Goal: Information Seeking & Learning: Learn about a topic

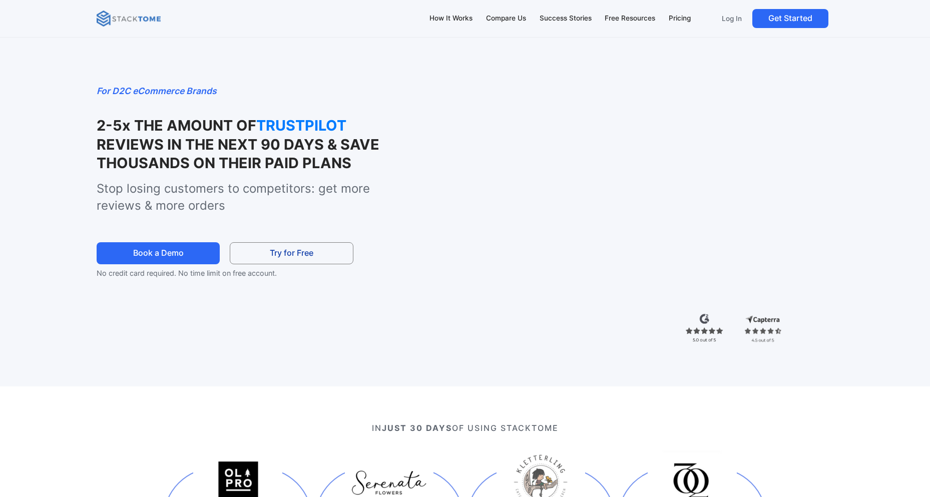
click at [273, 122] on strong "TRUSTPILOT" at bounding box center [306, 125] width 100 height 19
click at [281, 143] on strong "REVIEWS IN THE NEXT 90 DAYS & SAVE THOUSANDS ON THEIR PAID PLANS" at bounding box center [238, 154] width 283 height 36
click at [264, 144] on strong "REVIEWS IN THE NEXT 90 DAYS & SAVE THOUSANDS ON THEIR PAID PLANS" at bounding box center [238, 154] width 283 height 36
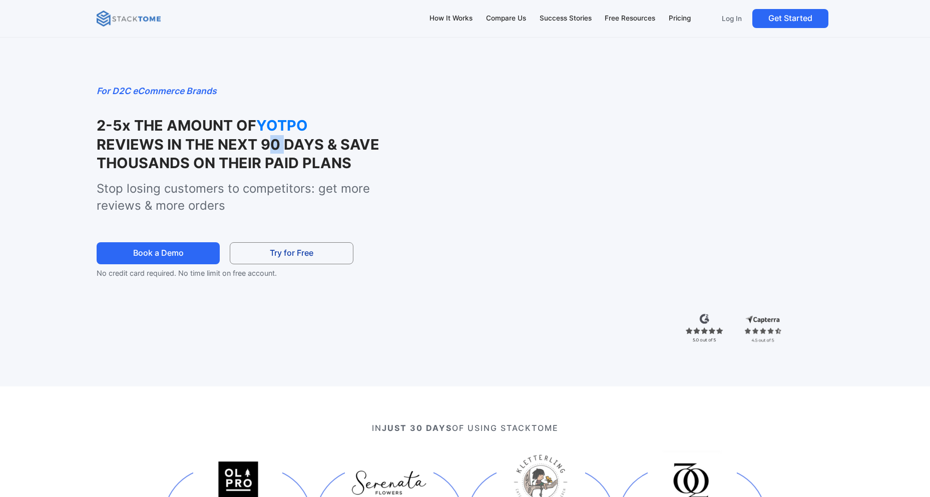
click at [264, 144] on strong "REVIEWS IN THE NEXT 90 DAYS & SAVE THOUSANDS ON THEIR PAID PLANS" at bounding box center [238, 154] width 283 height 36
click at [174, 145] on strong "REVIEWS IN THE NEXT 90 DAYS & SAVE THOUSANDS ON THEIR PAID PLANS" at bounding box center [238, 154] width 283 height 36
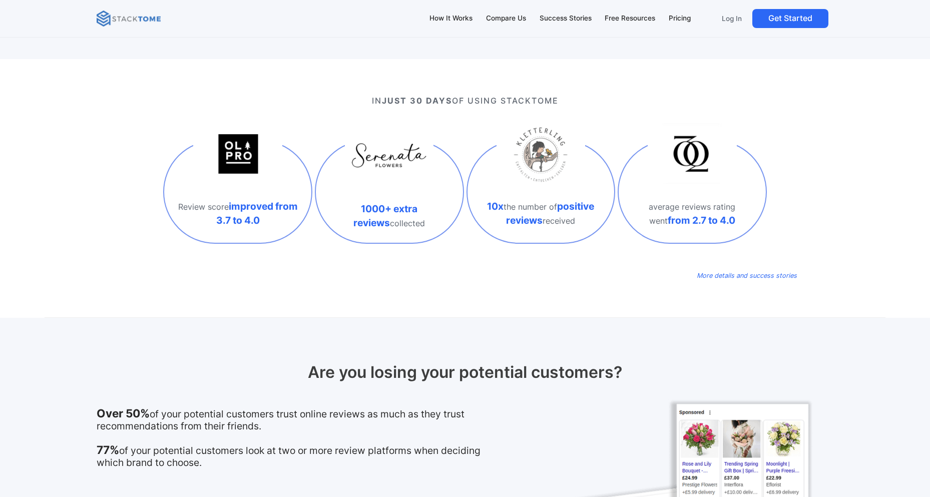
scroll to position [520, 0]
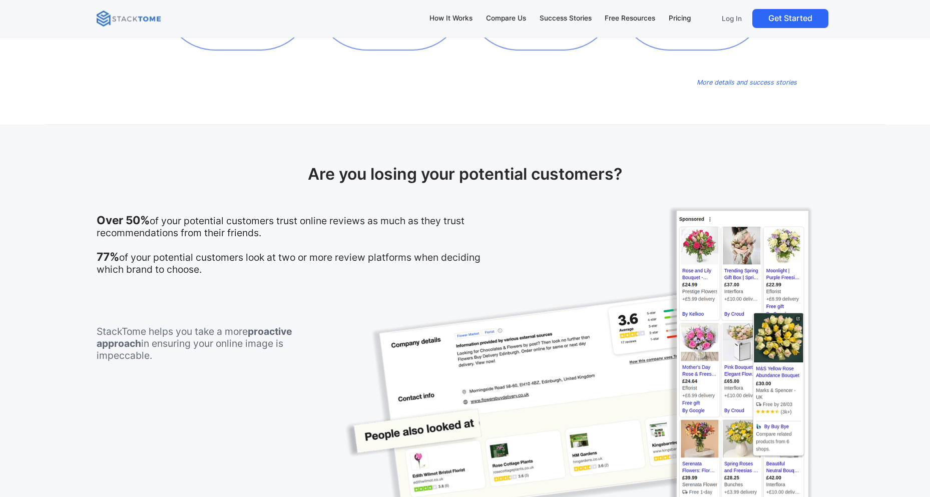
click at [365, 175] on h2 "Are you losing your potential customers?" at bounding box center [465, 174] width 737 height 19
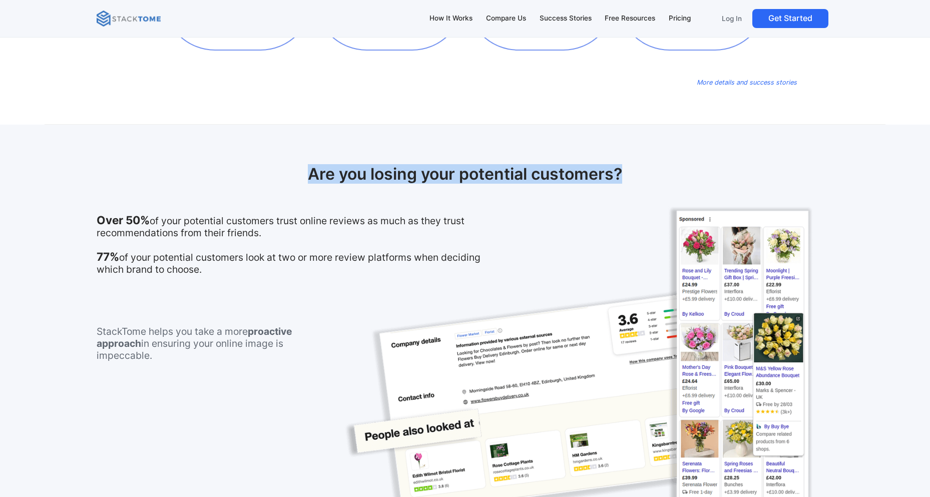
click at [365, 175] on h2 "Are you losing your potential customers?" at bounding box center [465, 174] width 737 height 19
click at [404, 176] on h2 "Are you losing your potential customers?" at bounding box center [465, 174] width 737 height 19
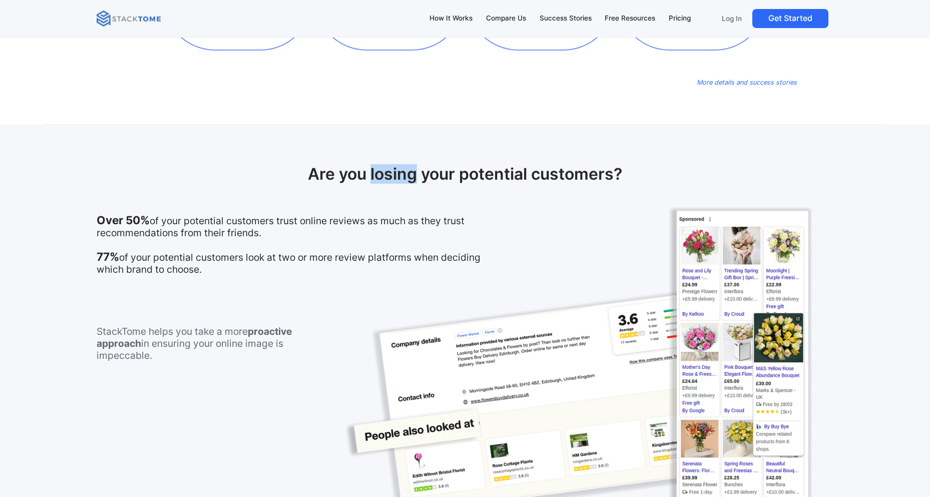
click at [404, 176] on h2 "Are you losing your potential customers?" at bounding box center [465, 174] width 737 height 19
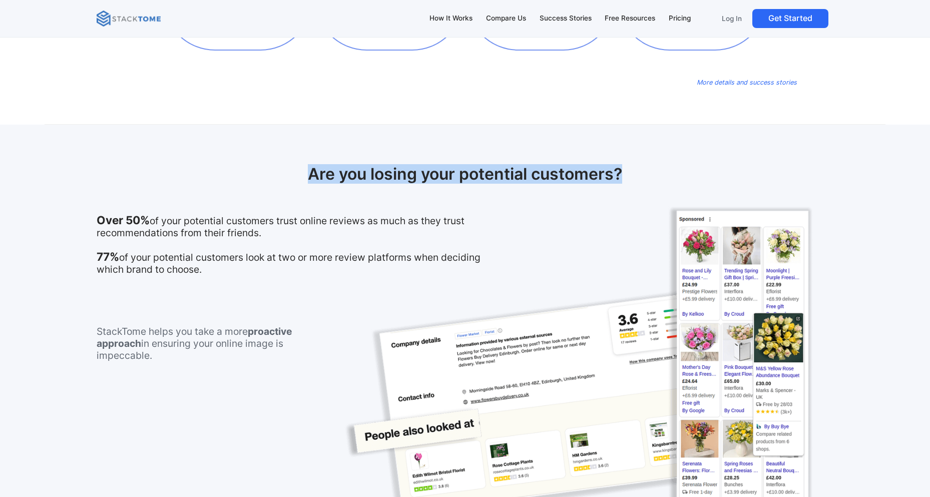
click at [404, 176] on h2 "Are you losing your potential customers?" at bounding box center [465, 174] width 737 height 19
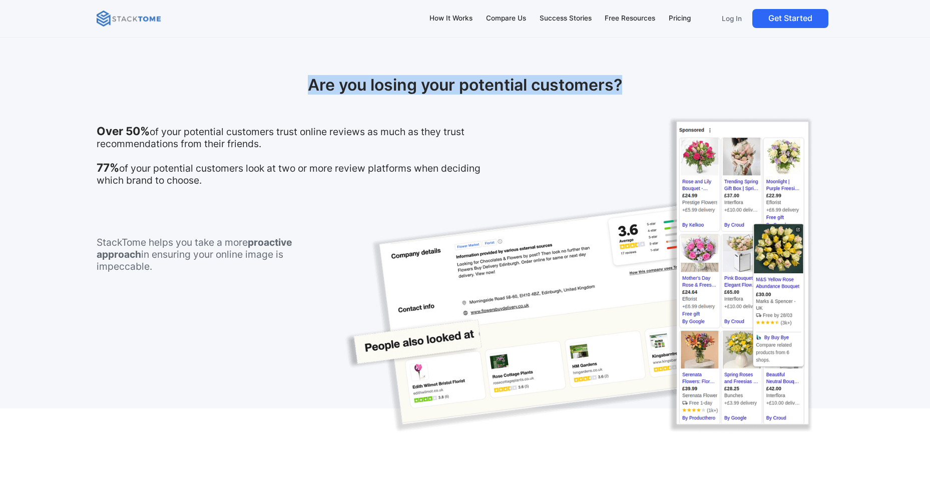
scroll to position [611, 0]
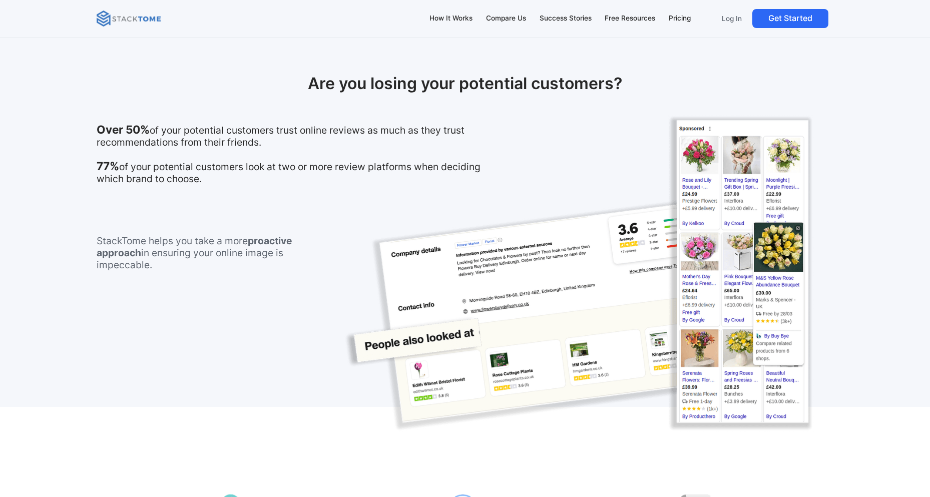
click at [197, 139] on p "Over 50% of your potential customers trust online reviews as much as they trust…" at bounding box center [299, 154] width 405 height 61
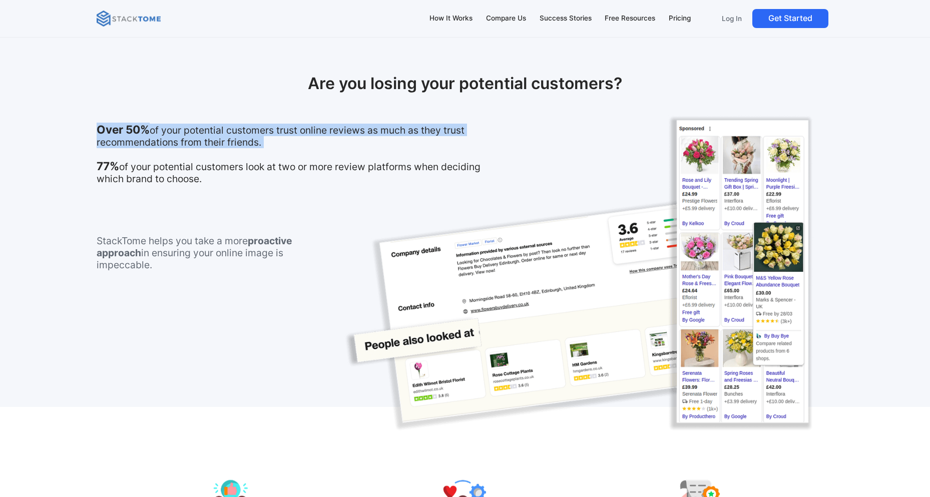
click at [197, 139] on p "Over 50% of your potential customers trust online reviews as much as they trust…" at bounding box center [299, 154] width 405 height 61
click at [200, 141] on p "Over 50% of your potential customers trust online reviews as much as they trust…" at bounding box center [299, 154] width 405 height 61
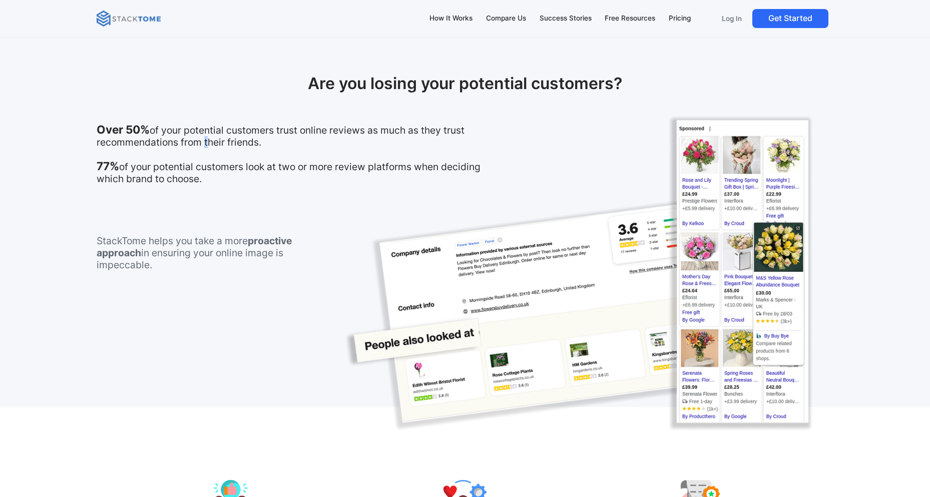
click at [200, 141] on p "Over 50% of your potential customers trust online reviews as much as they trust…" at bounding box center [299, 154] width 405 height 61
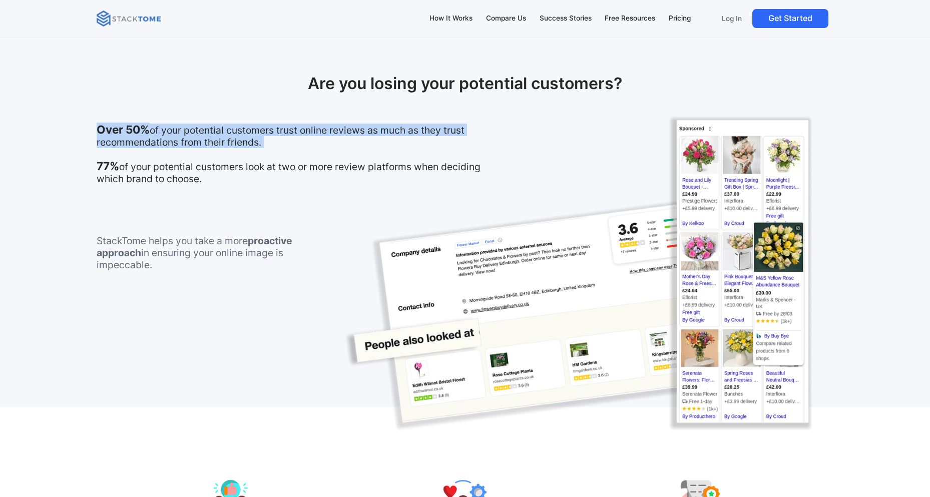
click at [200, 141] on p "Over 50% of your potential customers trust online reviews as much as they trust…" at bounding box center [299, 154] width 405 height 61
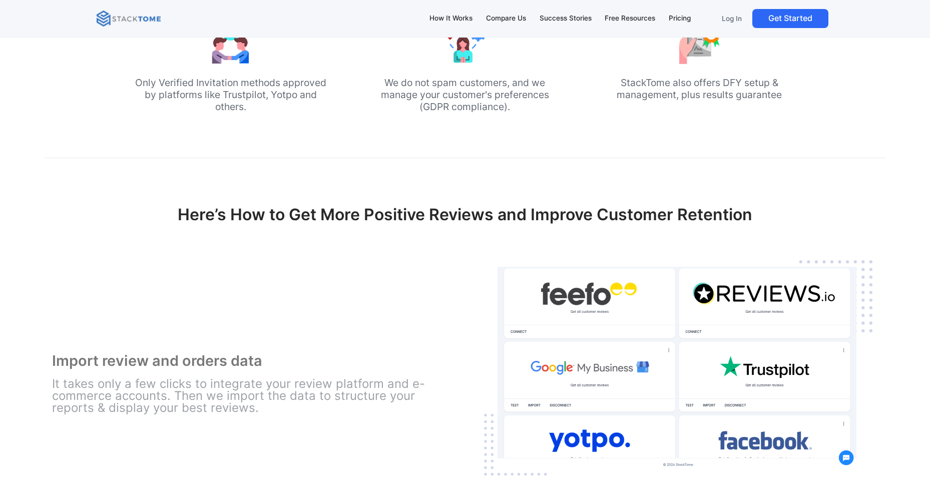
scroll to position [1084, 0]
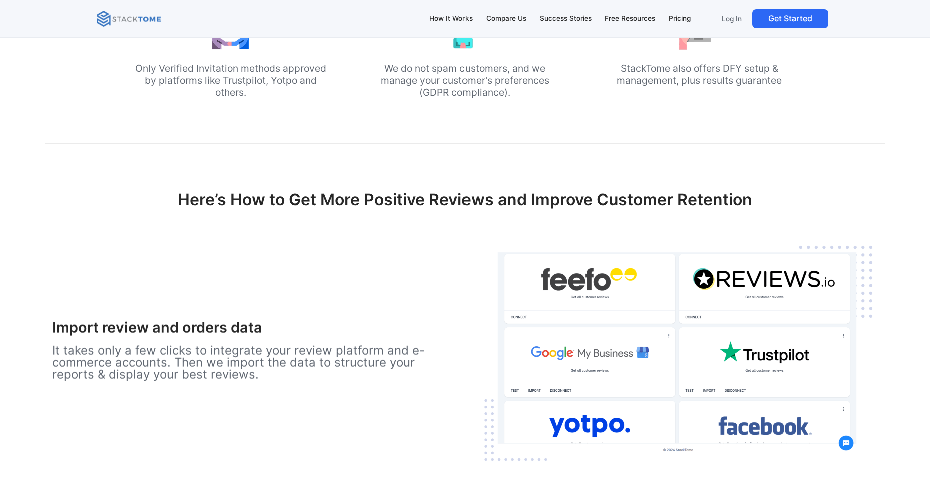
click at [350, 195] on h2 "Here’s How to Get More Positive Reviews and Improve Customer Retention" at bounding box center [465, 208] width 654 height 36
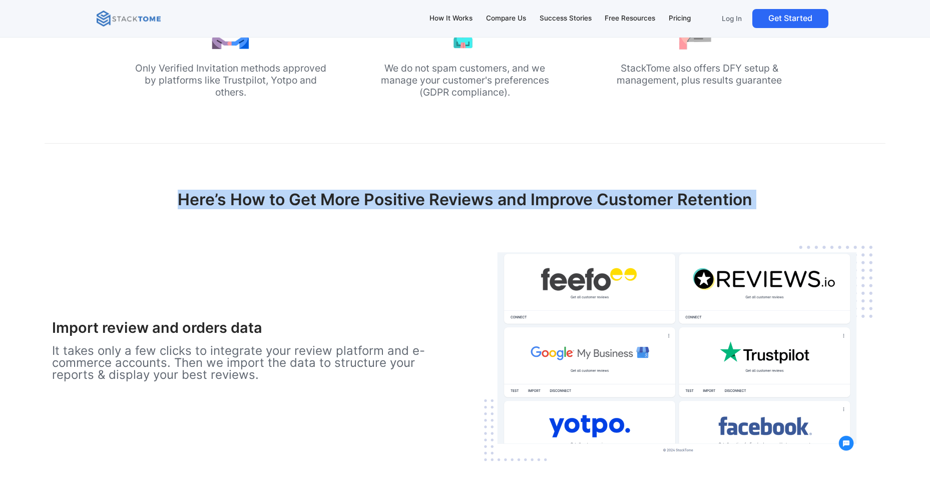
click at [350, 195] on h2 "Here’s How to Get More Positive Reviews and Improve Customer Retention" at bounding box center [465, 208] width 654 height 36
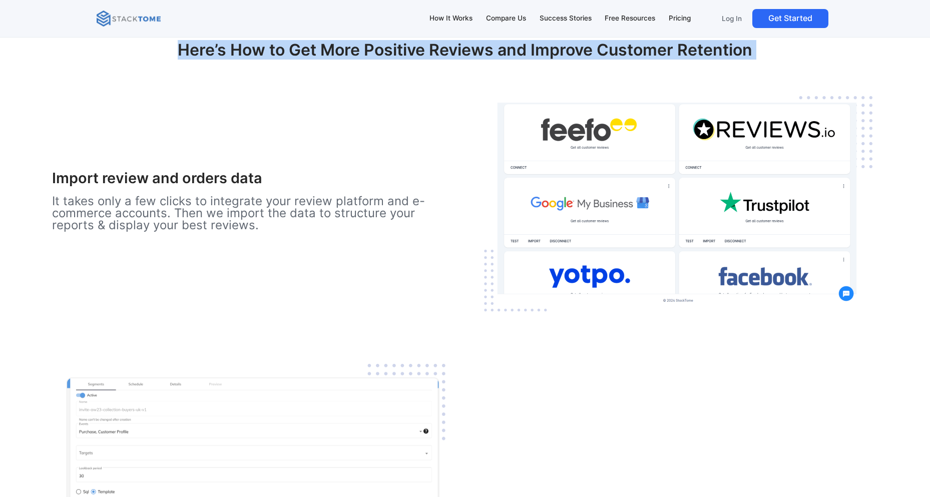
scroll to position [1257, 0]
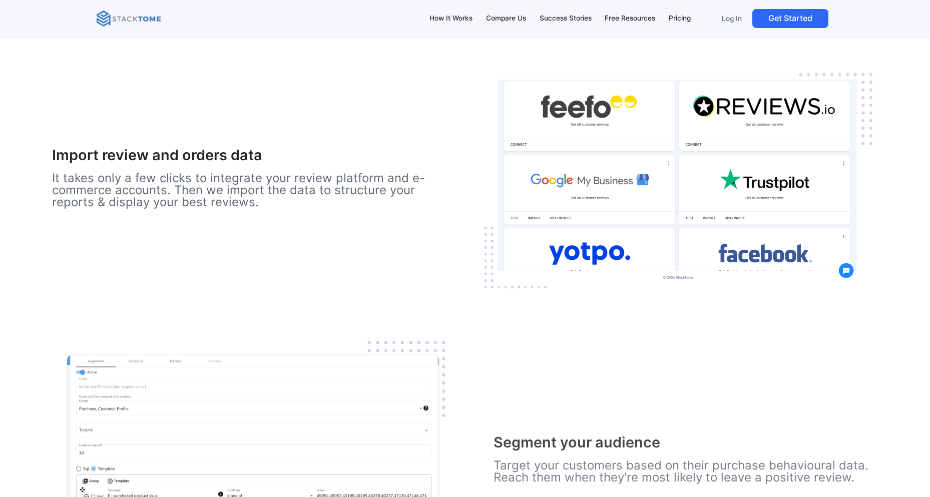
click at [297, 177] on p "It takes only a few clicks to integrate your review platform and e-commerce acc…" at bounding box center [244, 190] width 384 height 36
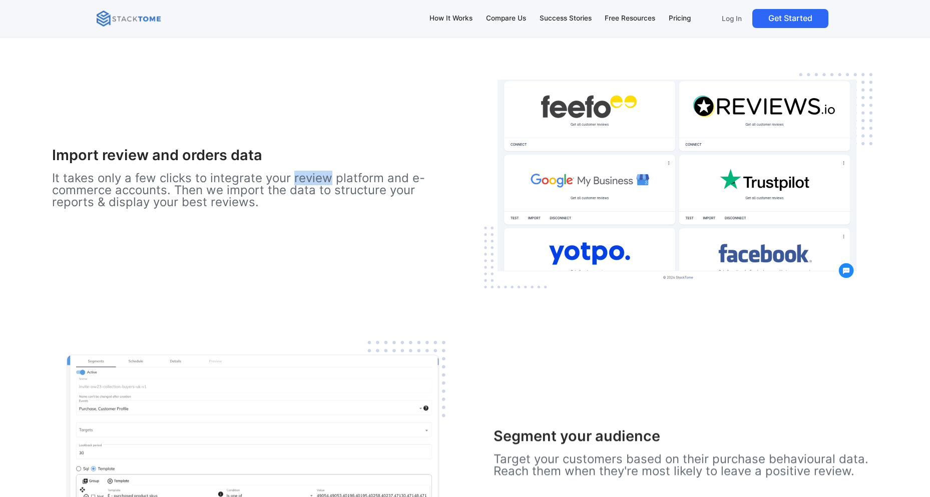
click at [297, 177] on p "It takes only a few clicks to integrate your review platform and e-commerce acc…" at bounding box center [244, 190] width 384 height 36
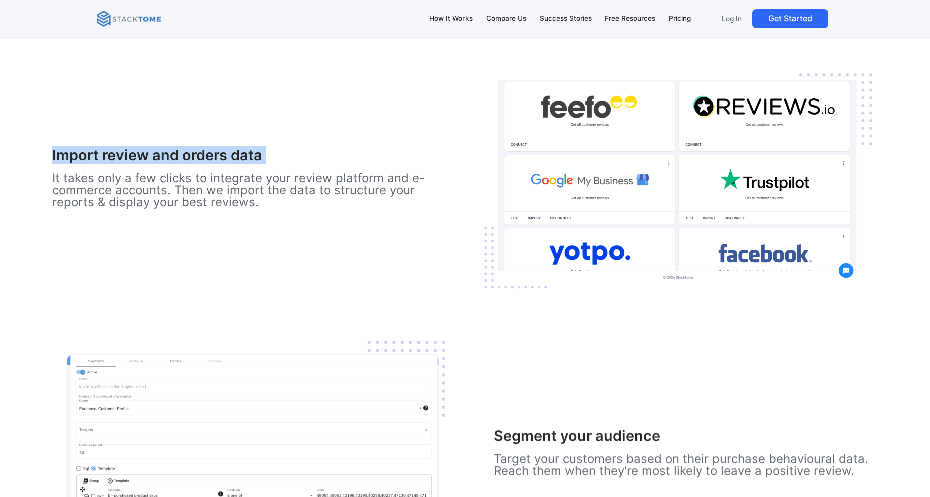
click at [297, 177] on p "It takes only a few clicks to integrate your review platform and e-commerce acc…" at bounding box center [244, 190] width 384 height 36
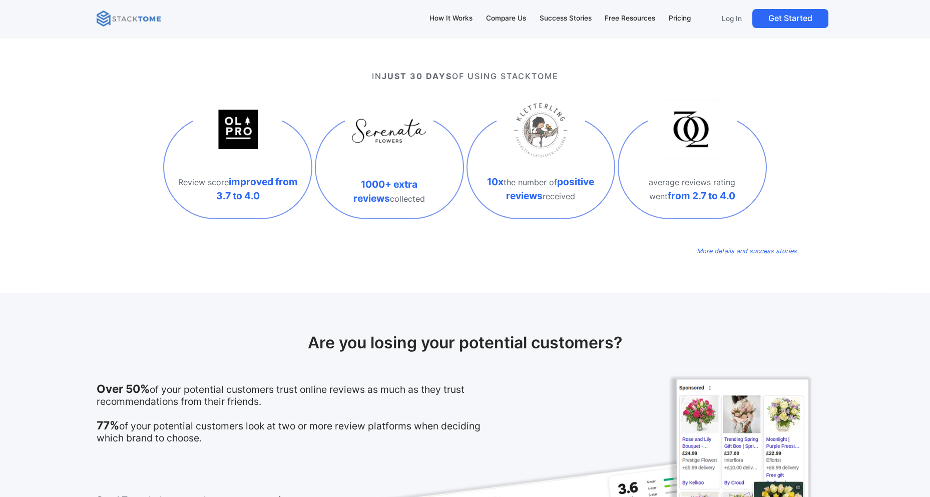
scroll to position [0, 0]
